Goal: Task Accomplishment & Management: Manage account settings

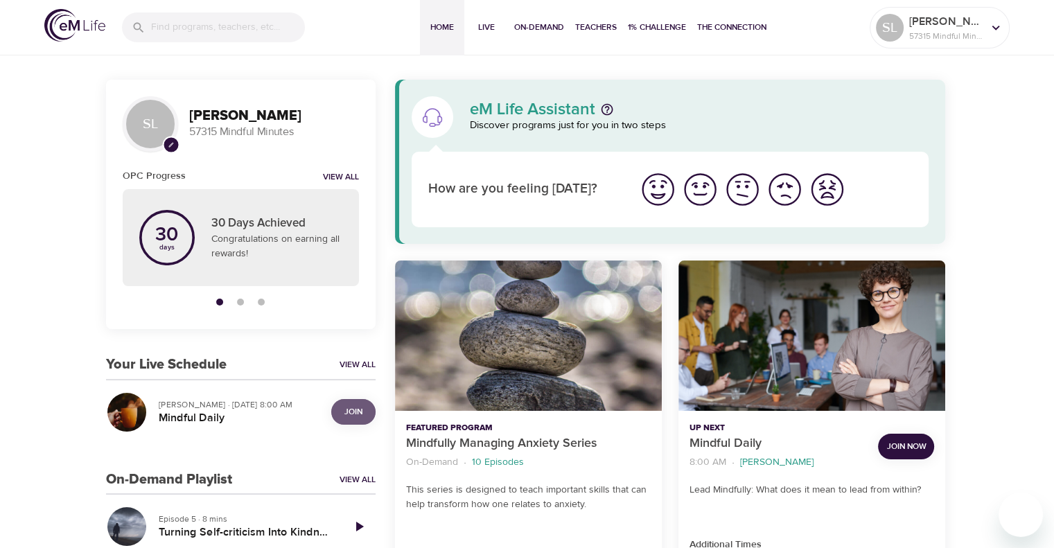
drag, startPoint x: 363, startPoint y: 407, endPoint x: 325, endPoint y: 405, distance: 38.2
click at [358, 406] on span "Join" at bounding box center [354, 412] width 28 height 15
